Goal: Task Accomplishment & Management: Use online tool/utility

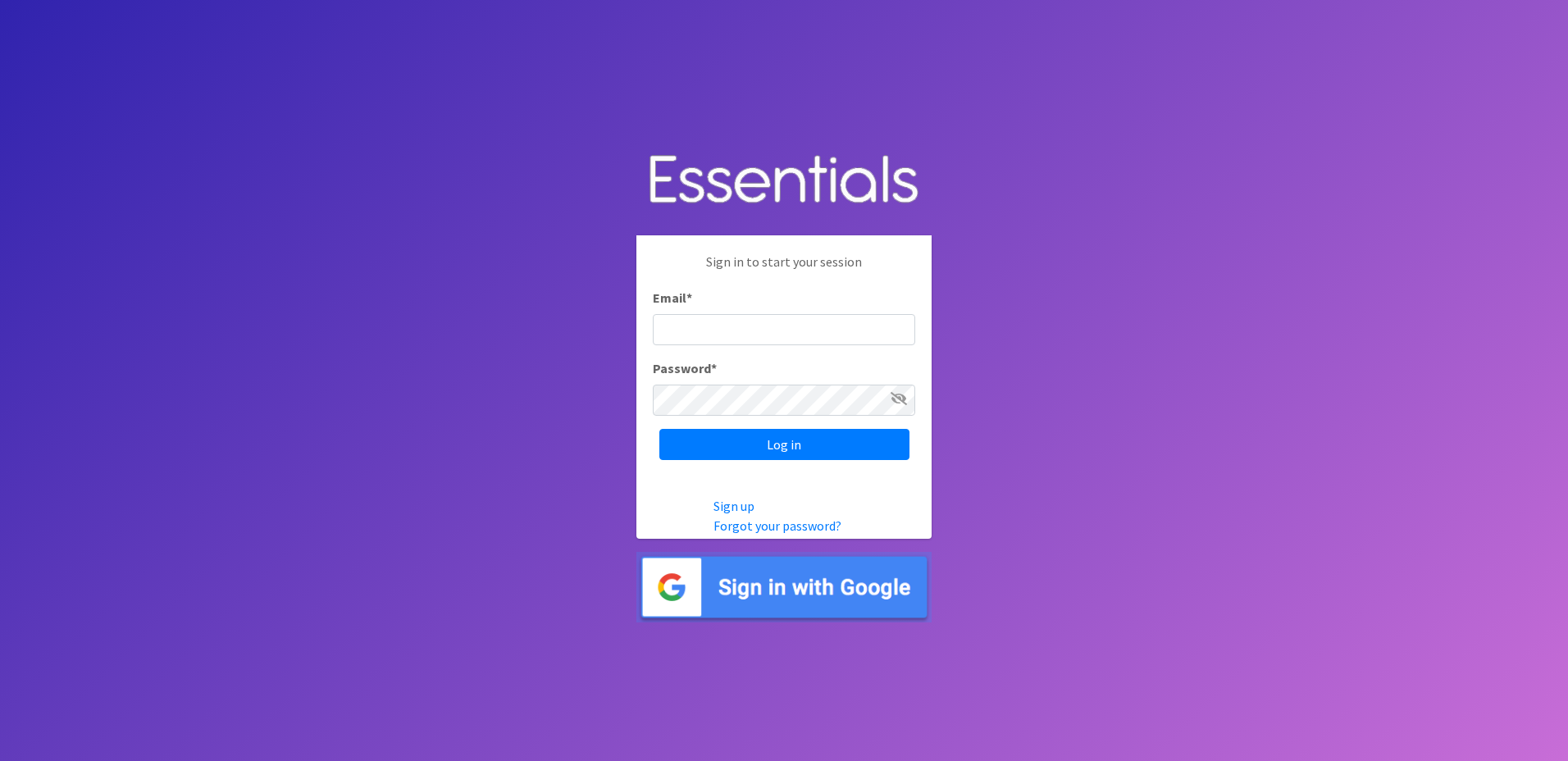
type input "[PERSON_NAME][EMAIL_ADDRESS][PERSON_NAME][DOMAIN_NAME]"
click at [905, 401] on icon at bounding box center [899, 399] width 16 height 13
click at [905, 401] on icon at bounding box center [900, 399] width 15 height 13
click at [793, 444] on input "Log in" at bounding box center [785, 444] width 250 height 31
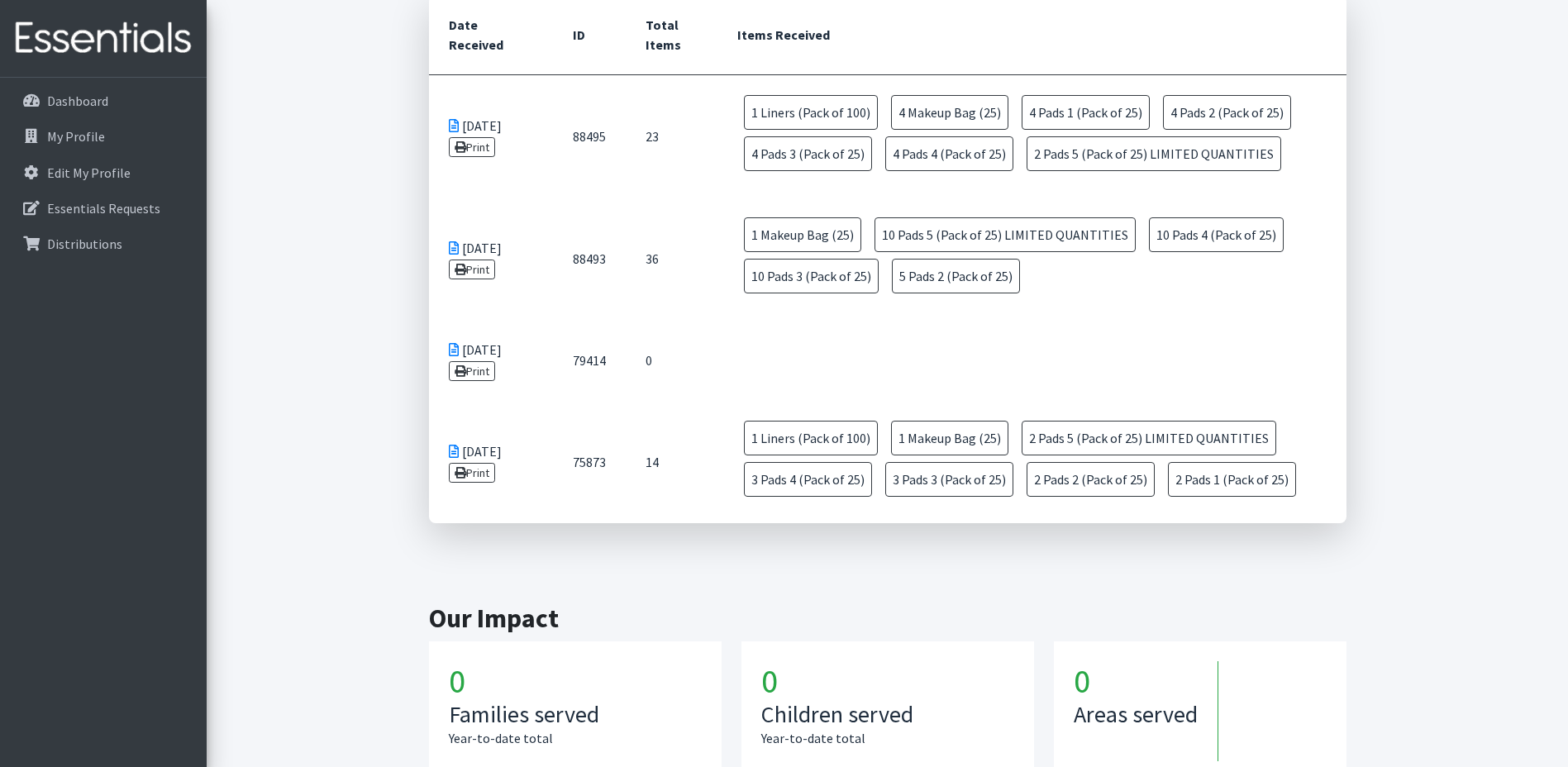
scroll to position [744, 0]
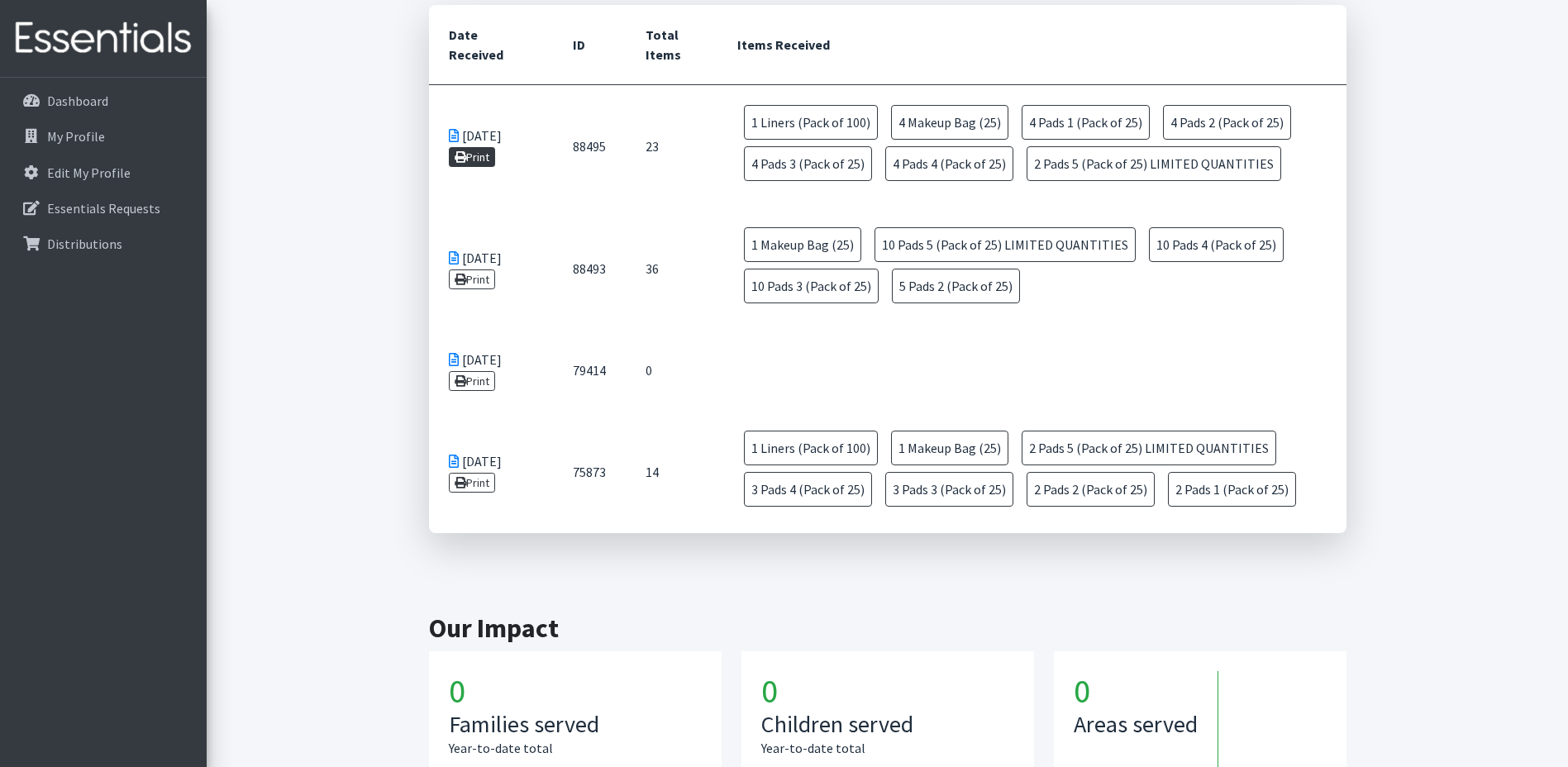
click at [476, 157] on link "Print" at bounding box center [472, 157] width 47 height 20
